Goal: Check status: Check status

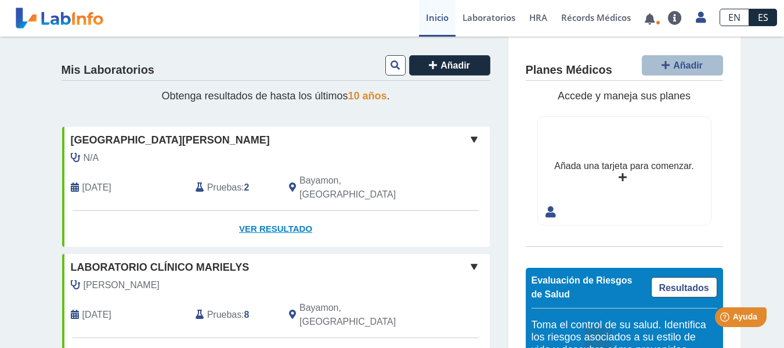
click at [287, 218] on link "Ver Resultado" at bounding box center [276, 229] width 428 height 37
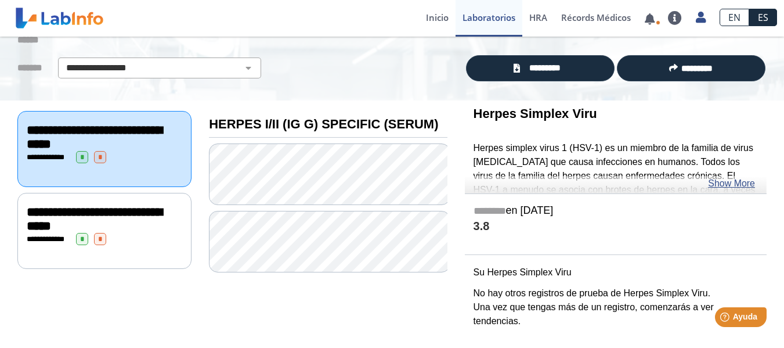
scroll to position [74, 0]
